Goal: Check status: Check status

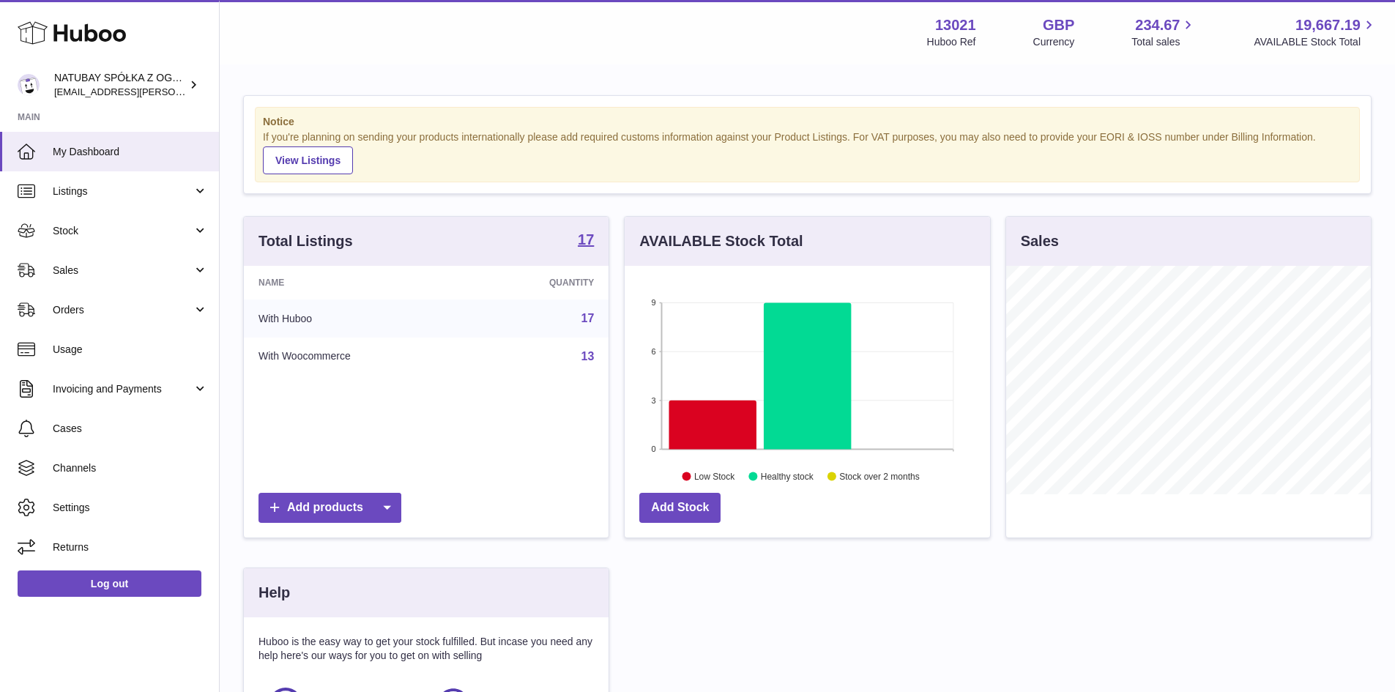
scroll to position [228, 365]
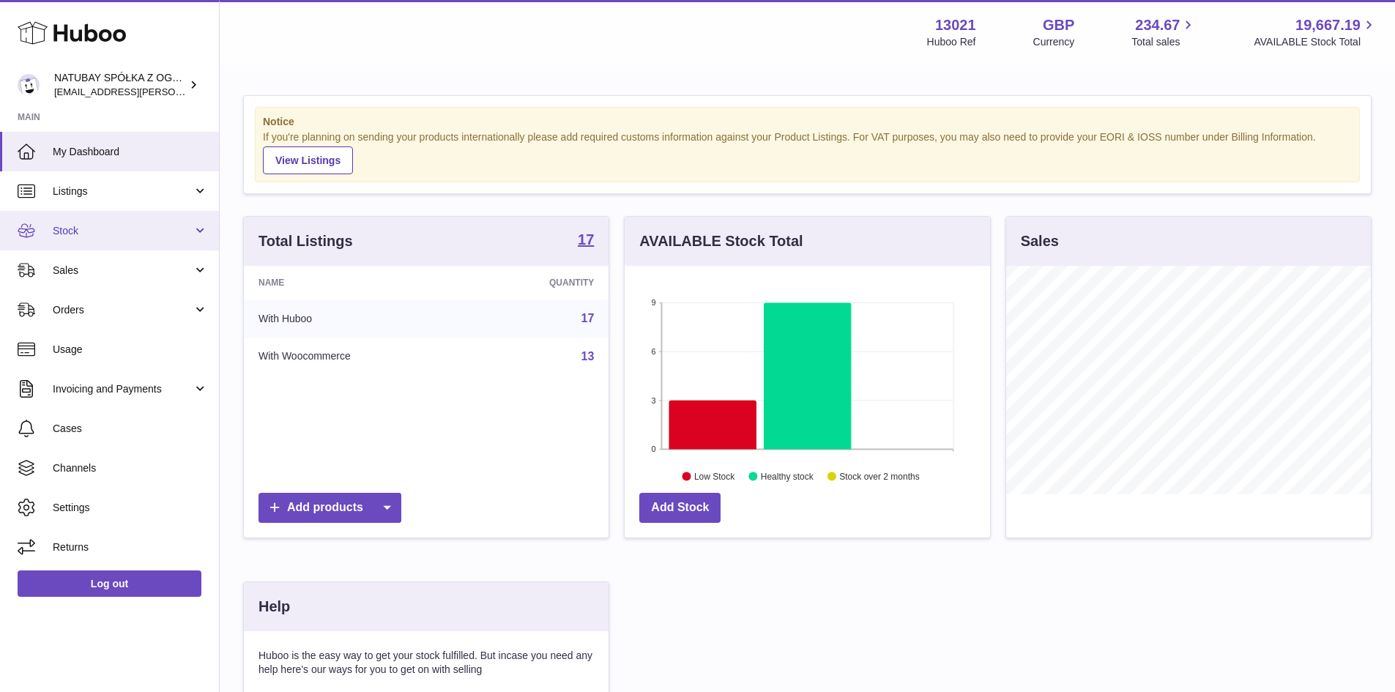
click at [133, 234] on span "Stock" at bounding box center [123, 231] width 140 height 14
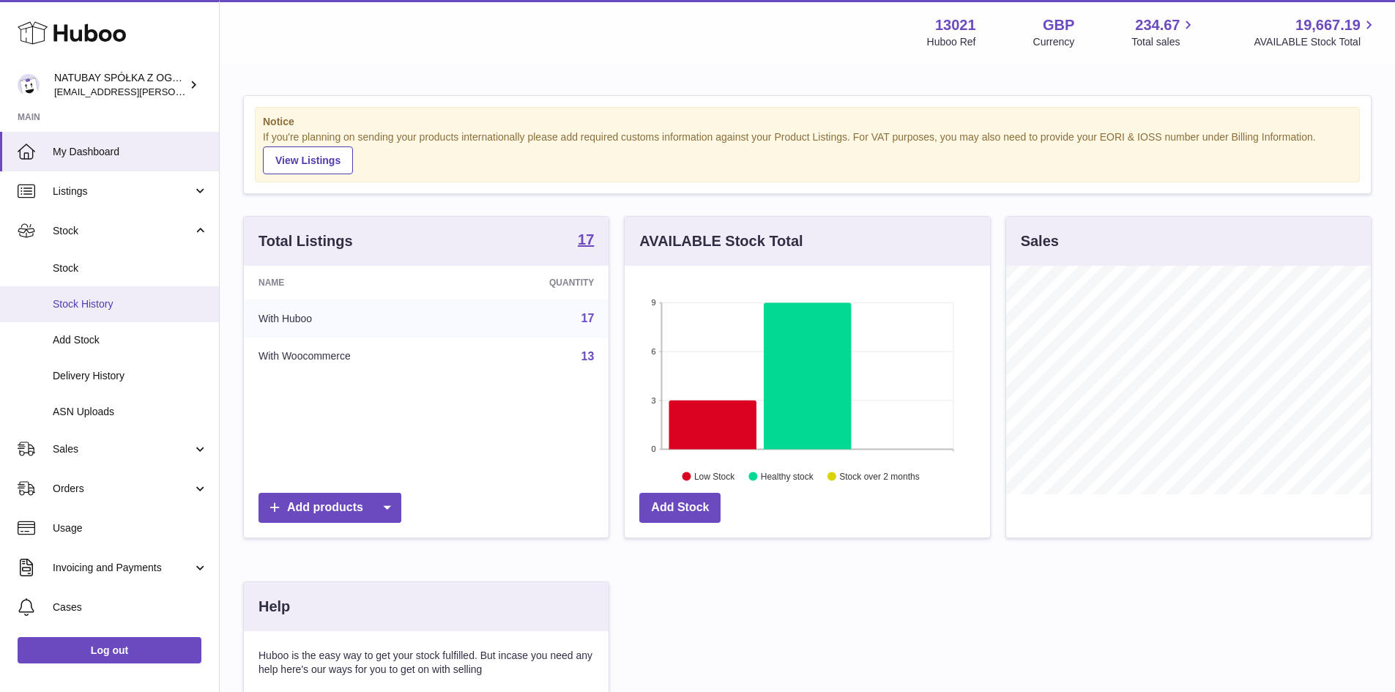
click at [142, 303] on span "Stock History" at bounding box center [130, 304] width 155 height 14
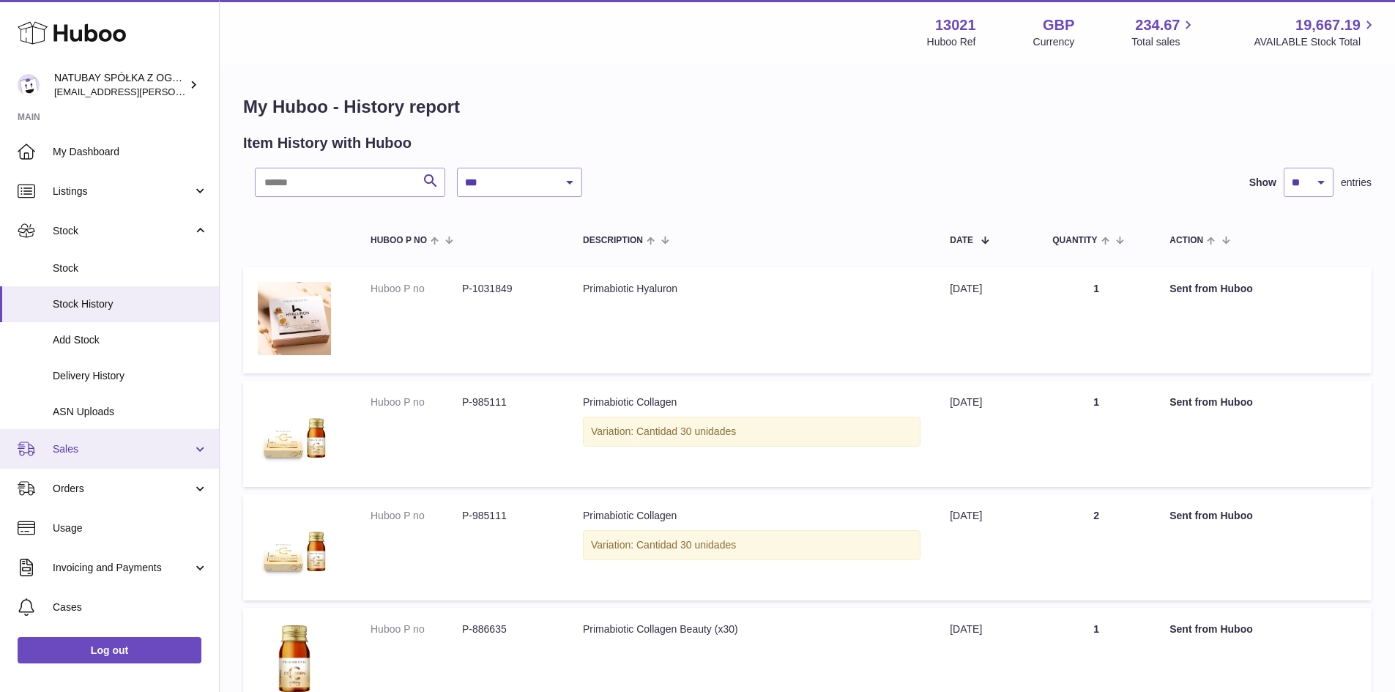
click at [95, 447] on span "Sales" at bounding box center [123, 449] width 140 height 14
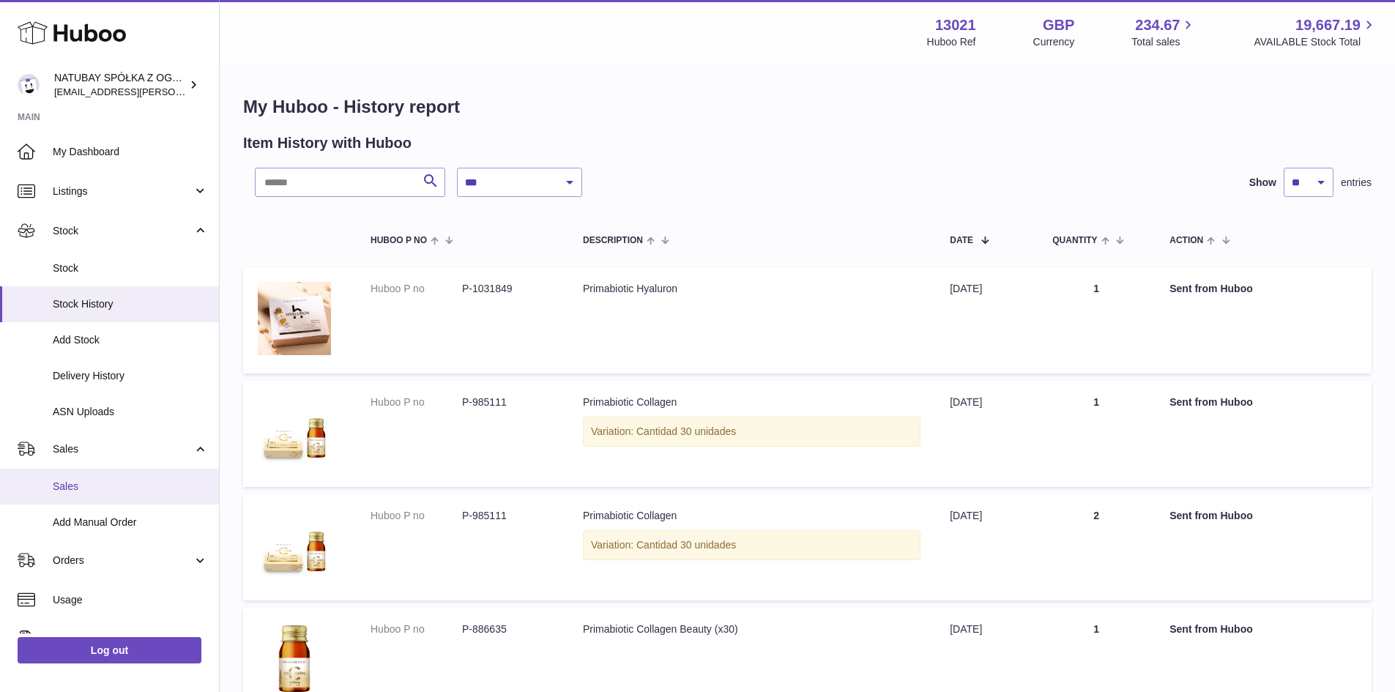
click at [114, 491] on span "Sales" at bounding box center [130, 487] width 155 height 14
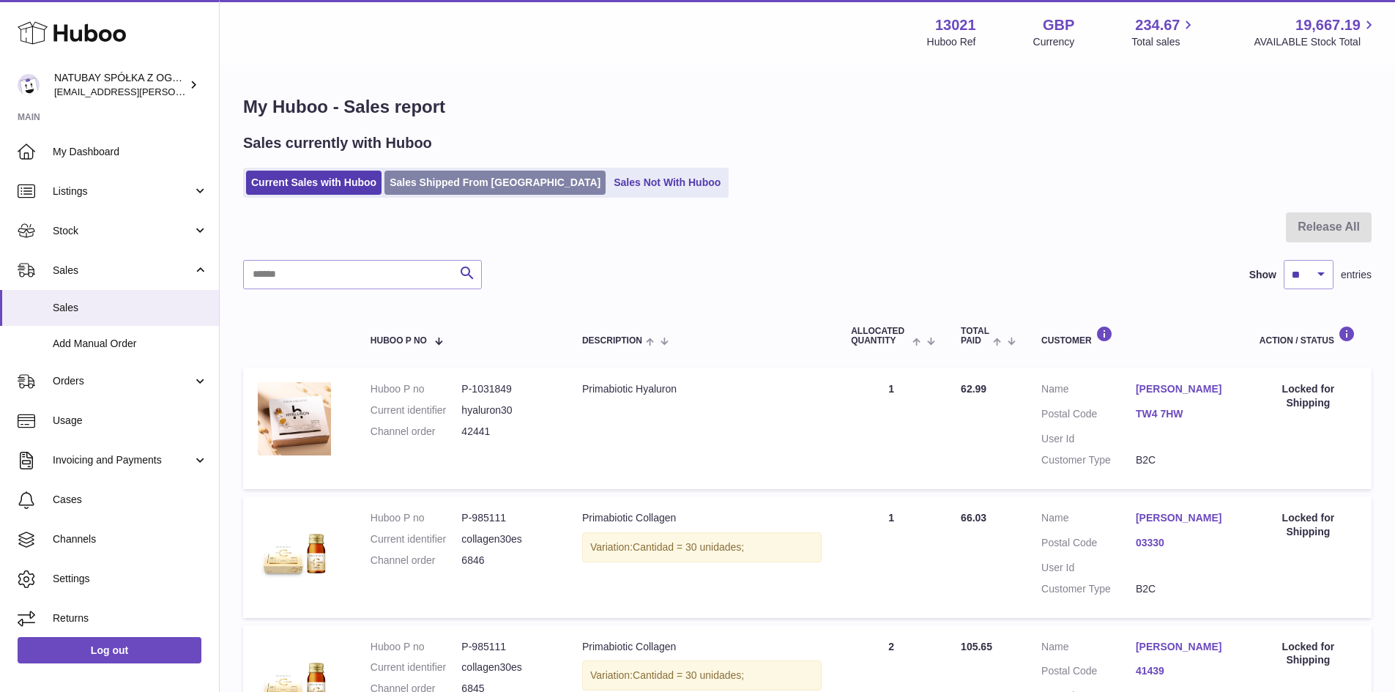
click at [439, 189] on link "Sales Shipped From [GEOGRAPHIC_DATA]" at bounding box center [494, 183] width 221 height 24
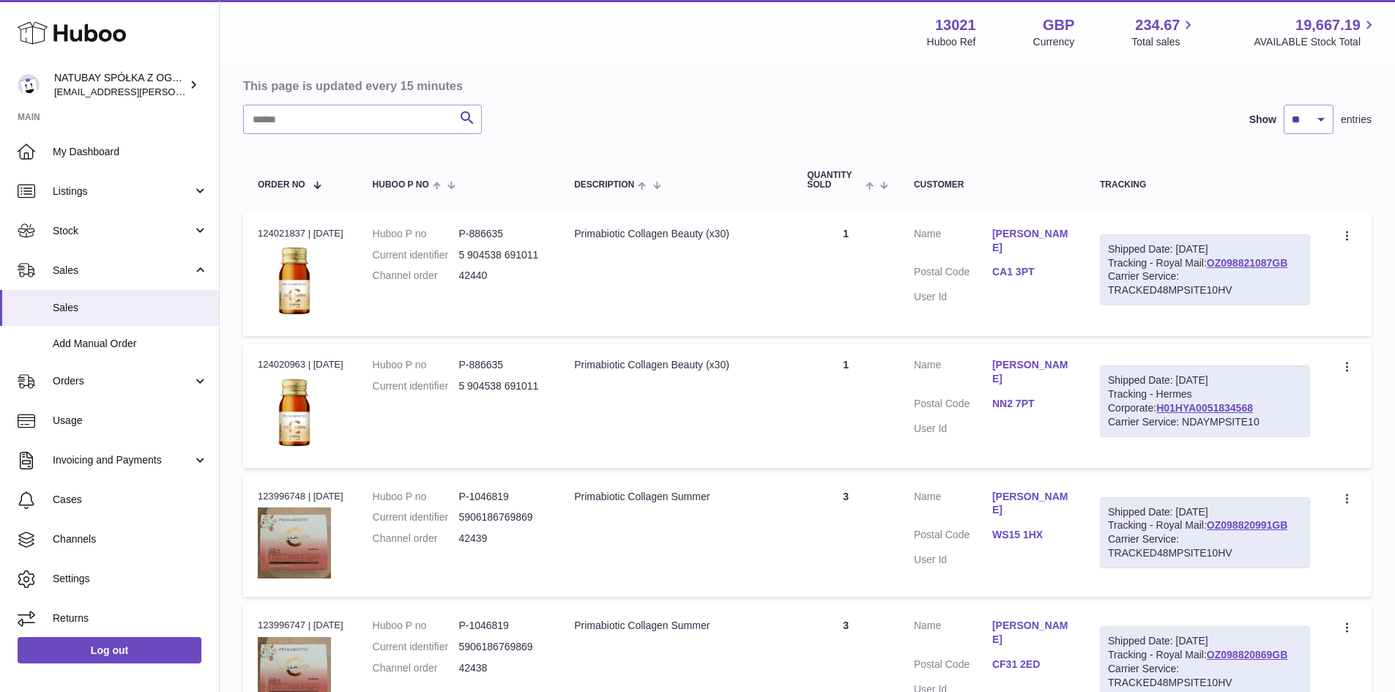
scroll to position [146, 0]
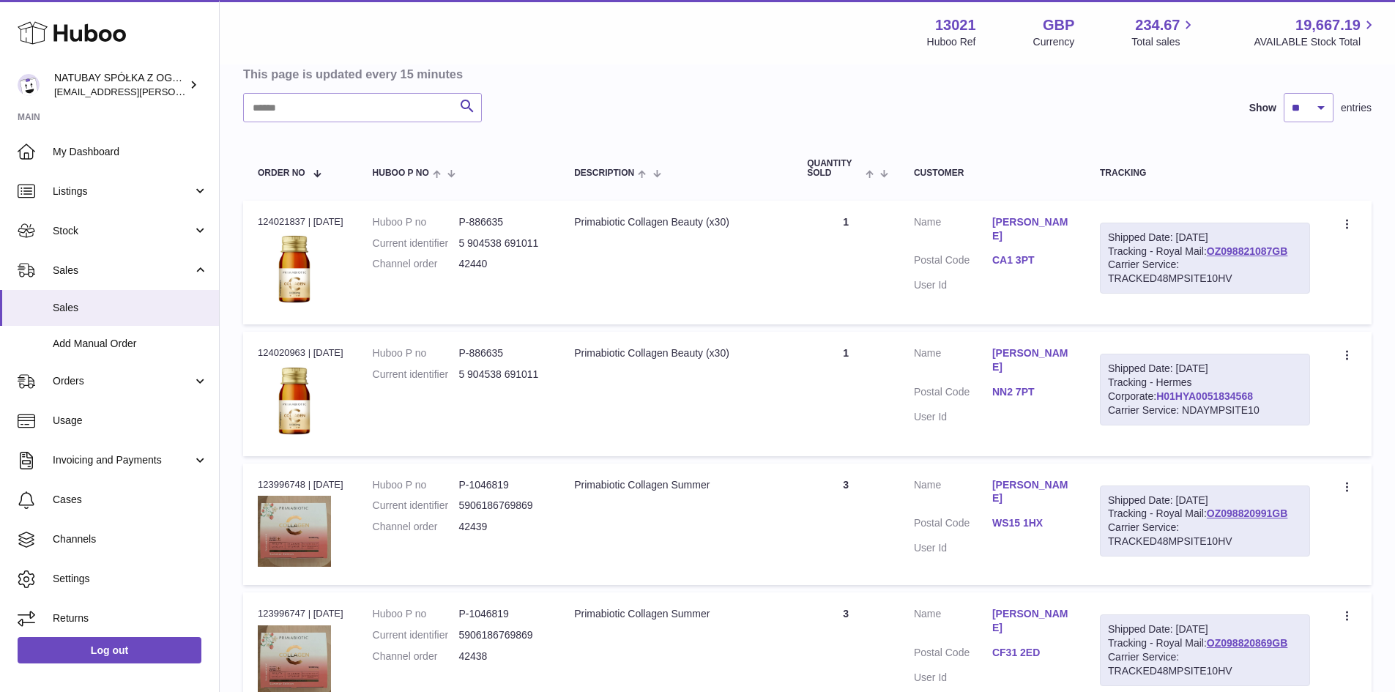
click at [1168, 393] on link "H01HYA0051834568" at bounding box center [1204, 396] width 97 height 12
